Goal: Information Seeking & Learning: Learn about a topic

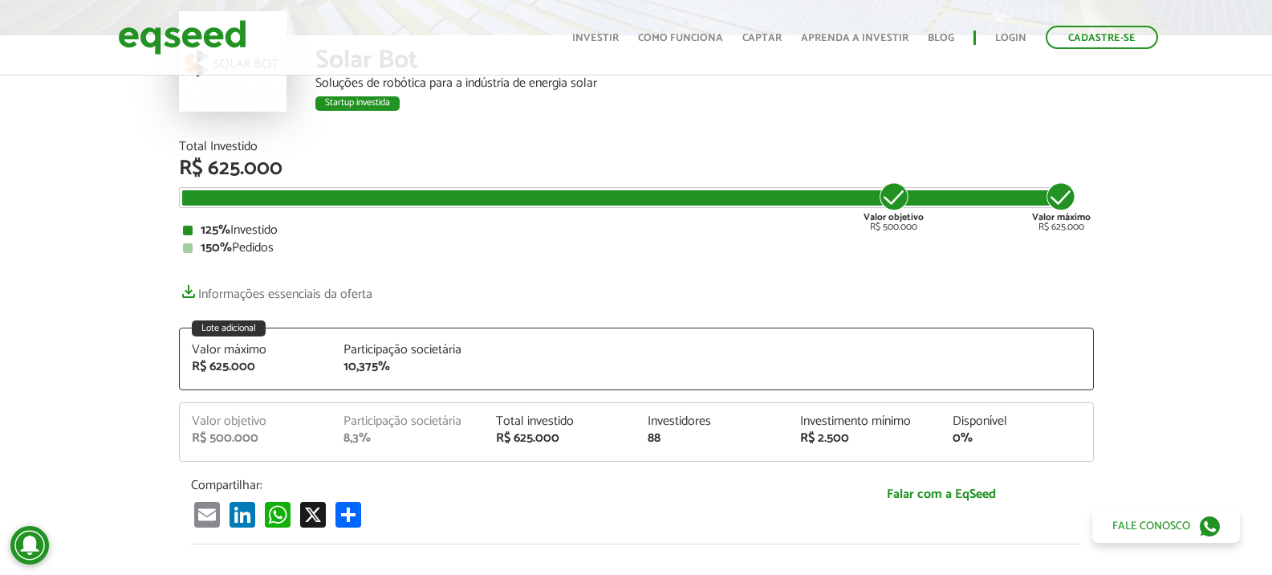
scroll to position [160, 0]
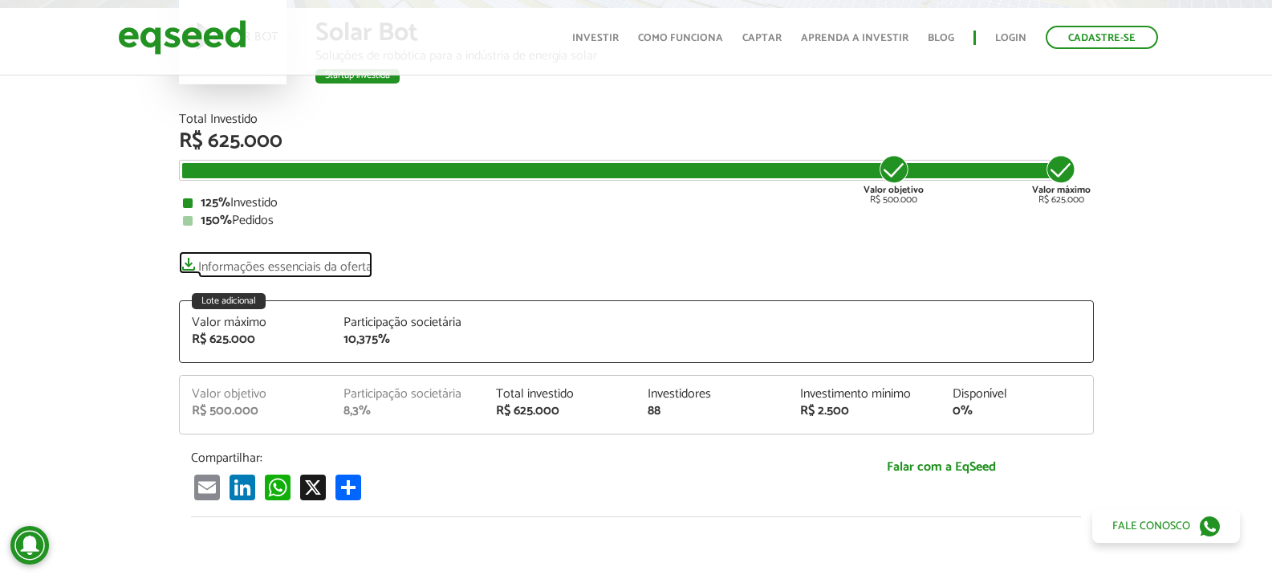
click at [260, 274] on link "Informações essenciais da oferta" at bounding box center [275, 262] width 193 height 22
